Goal: Task Accomplishment & Management: Manage account settings

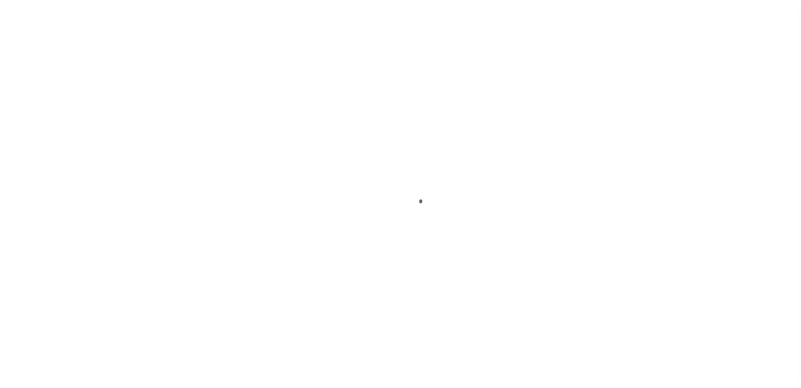
scroll to position [23, 0]
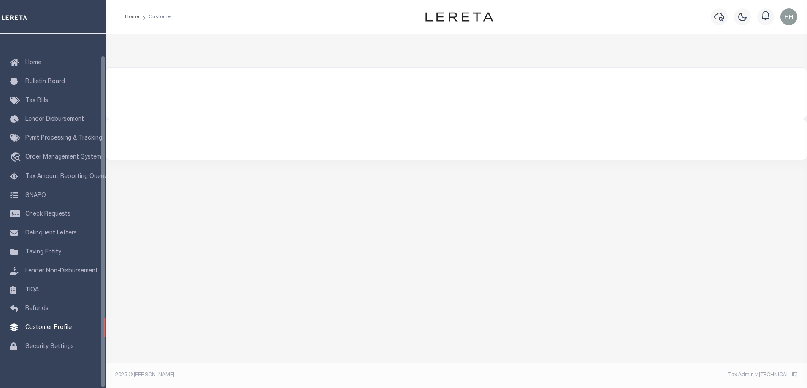
select select "200"
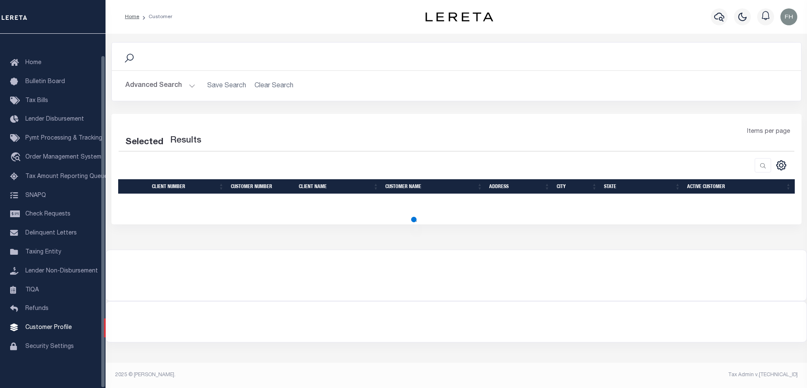
select select "200"
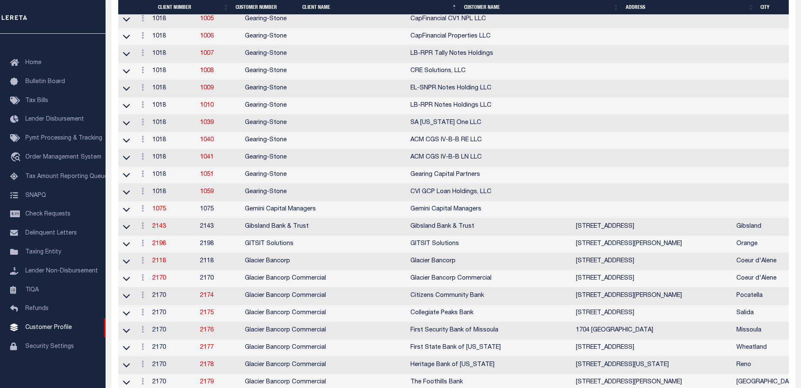
scroll to position [1613, 0]
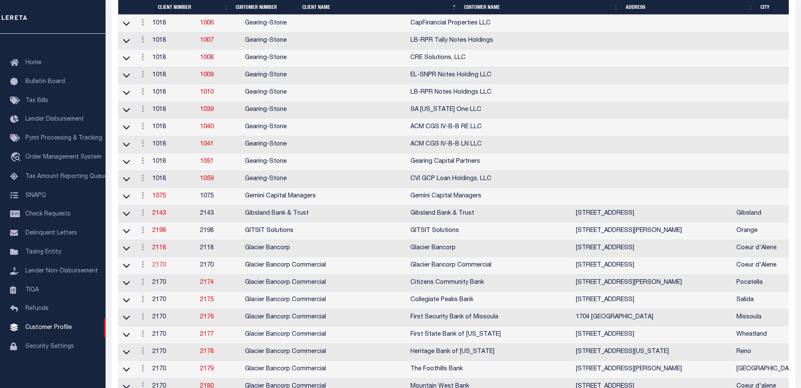
click at [163, 268] on link "2170" at bounding box center [159, 266] width 14 height 6
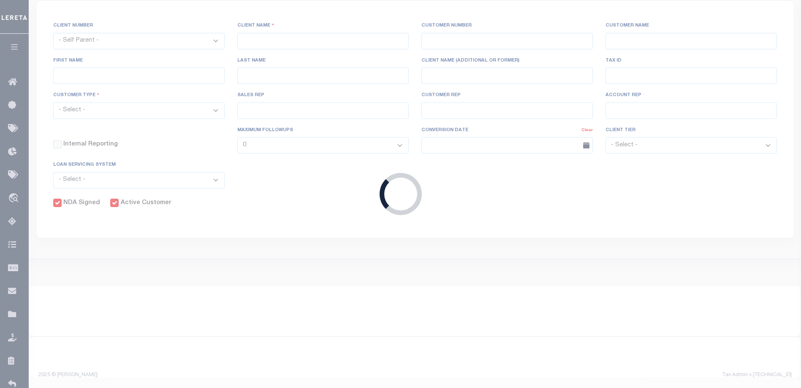
select select
type input "Glacier Bancorp Commercial"
type input "2170"
type input "Glacier Bancorp Commercial"
type input "[PERSON_NAME]"
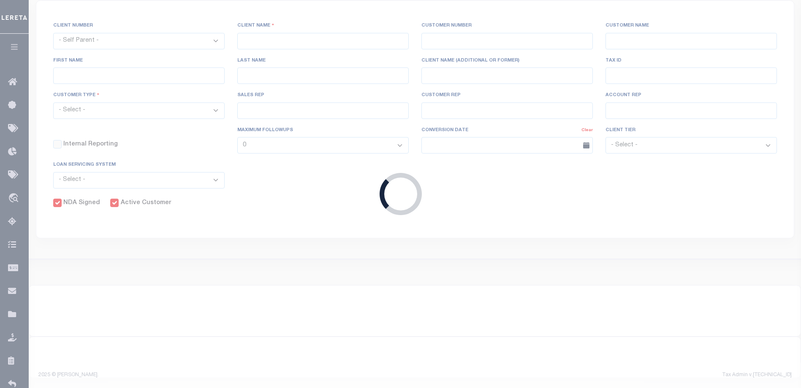
type input "[PERSON_NAME]"
select select "Commercial"
type input "[PERSON_NAME]"
checkbox input "true"
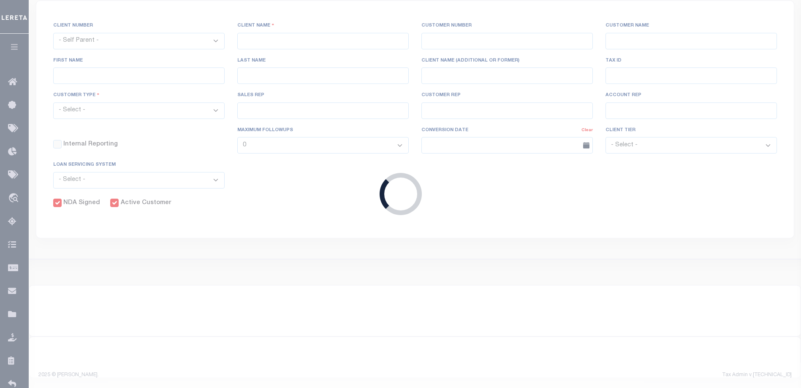
checkbox input "true"
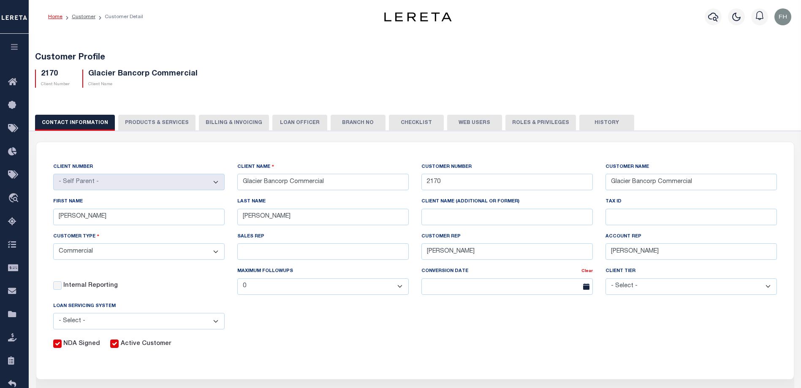
click at [465, 122] on button "Web Users" at bounding box center [474, 123] width 55 height 16
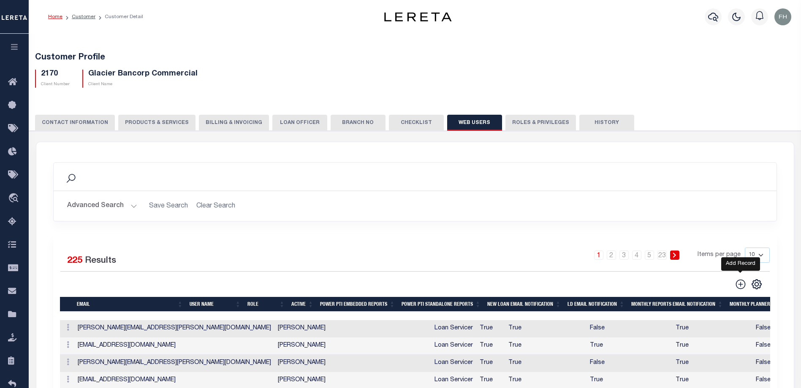
click at [739, 284] on icon at bounding box center [740, 284] width 11 height 11
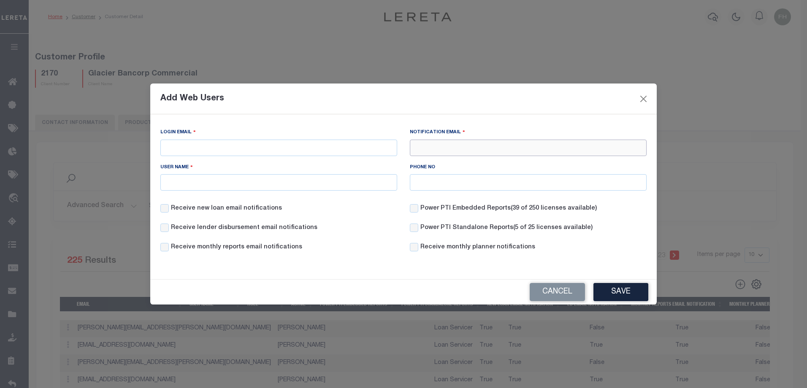
click at [419, 146] on input "Notification Email" at bounding box center [528, 148] width 237 height 16
paste input "[EMAIL_ADDRESS][DOMAIN_NAME]"
type input "[EMAIL_ADDRESS][DOMAIN_NAME]"
click at [222, 148] on input "Login Email" at bounding box center [278, 148] width 237 height 16
paste input "[EMAIL_ADDRESS][DOMAIN_NAME]"
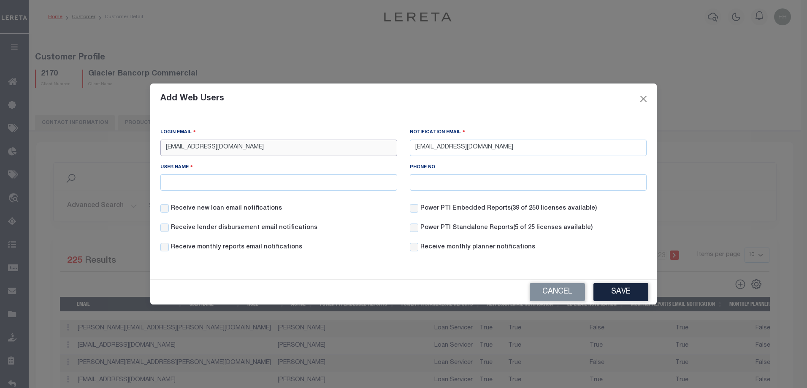
click at [165, 147] on input "[EMAIL_ADDRESS][DOMAIN_NAME]" at bounding box center [278, 148] width 237 height 16
type input "[EMAIL_ADDRESS][DOMAIN_NAME]"
click at [417, 147] on input "[EMAIL_ADDRESS][DOMAIN_NAME]" at bounding box center [528, 148] width 237 height 16
click at [301, 182] on input "User Name" at bounding box center [278, 182] width 237 height 16
type input "[PERSON_NAME]"
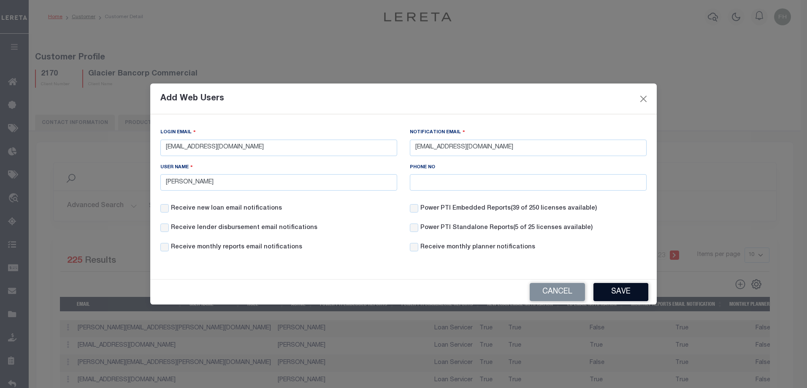
click at [616, 294] on button "Save" at bounding box center [620, 292] width 55 height 18
